Goal: Task Accomplishment & Management: Complete application form

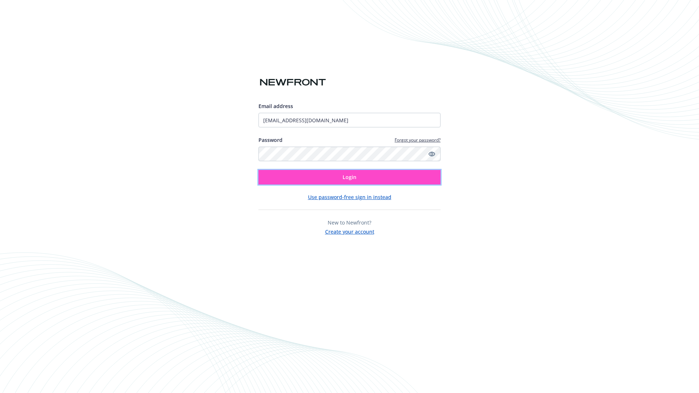
click at [350, 177] on span "Login" at bounding box center [350, 177] width 14 height 7
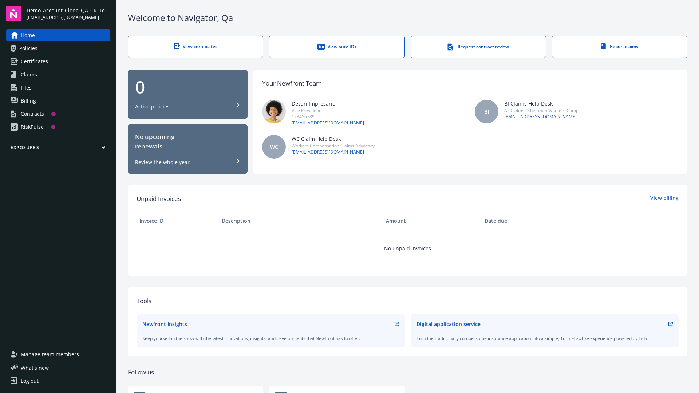
click at [68, 13] on span "Demo_Account_Clone_QA_CR_Tests_Prospect" at bounding box center [68, 11] width 83 height 8
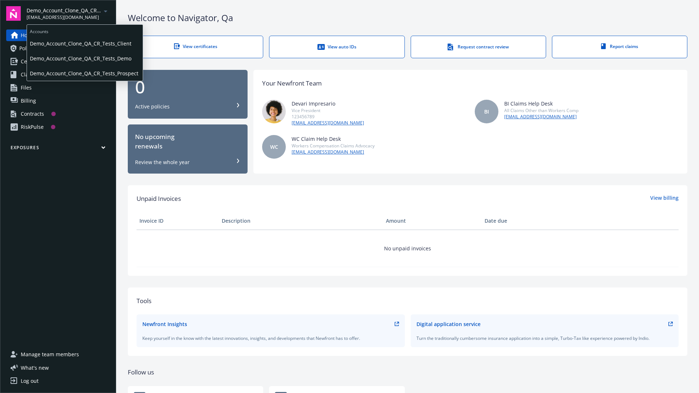
click at [84, 43] on span "Demo_Account_Clone_QA_CR_Tests_Client" at bounding box center [85, 43] width 110 height 15
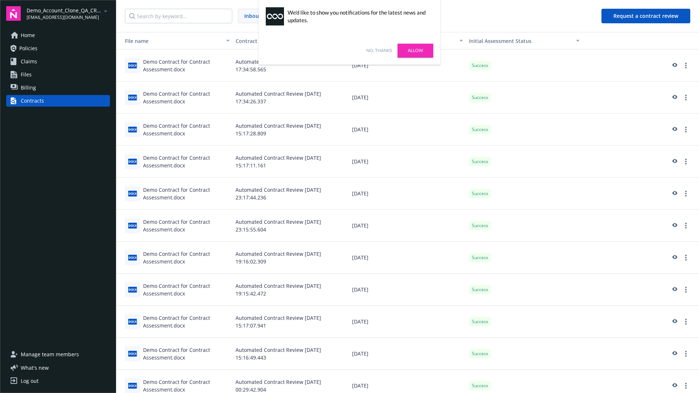
click at [379, 51] on link "No, thanks" at bounding box center [379, 50] width 26 height 7
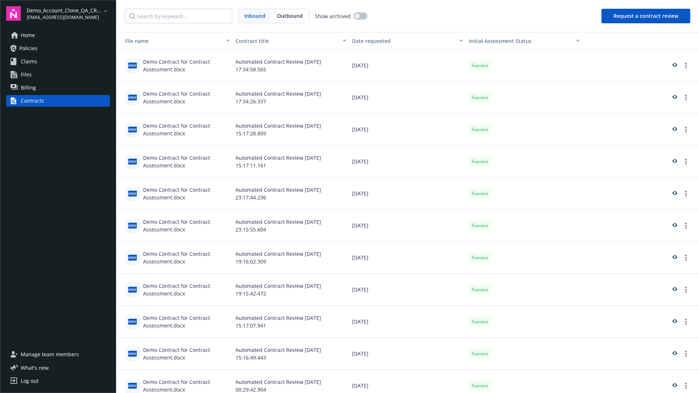
click at [646, 16] on button "Request a contract review" at bounding box center [645, 16] width 89 height 15
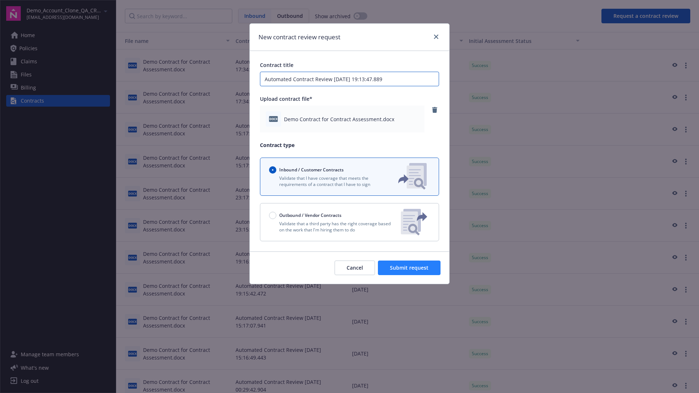
type input "Automated Contract Review 08-14-2025 19:13:47.889"
click at [410, 268] on span "Submit request" at bounding box center [409, 267] width 39 height 7
